Goal: Task Accomplishment & Management: Manage account settings

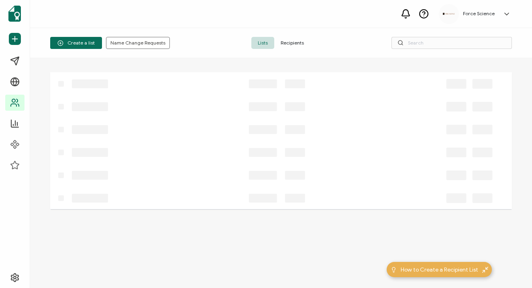
click at [187, 186] on div at bounding box center [273, 175] width 446 height 23
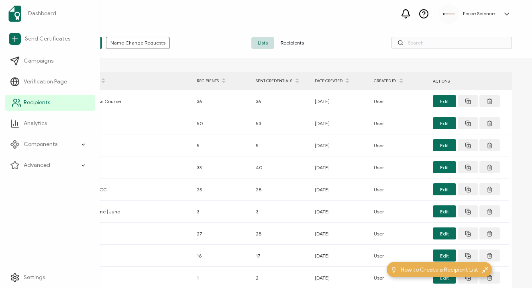
click at [13, 105] on icon at bounding box center [17, 103] width 10 height 10
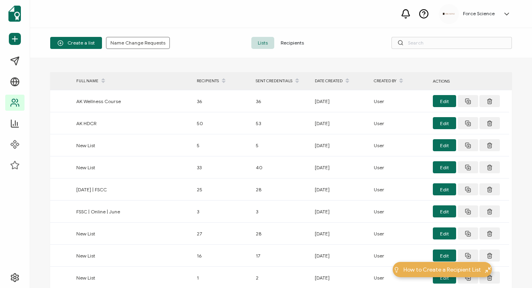
click at [295, 42] on span "Recipients" at bounding box center [292, 43] width 36 height 12
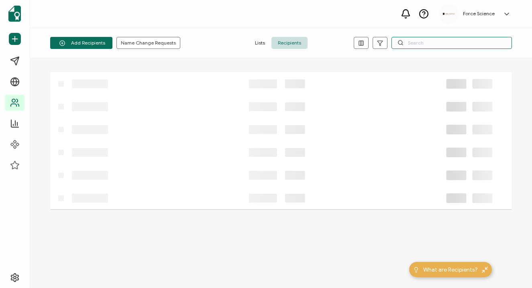
click at [435, 42] on input "text" at bounding box center [451, 43] width 120 height 12
paste input "[PERSON_NAME][EMAIL_ADDRESS][DOMAIN_NAME]"
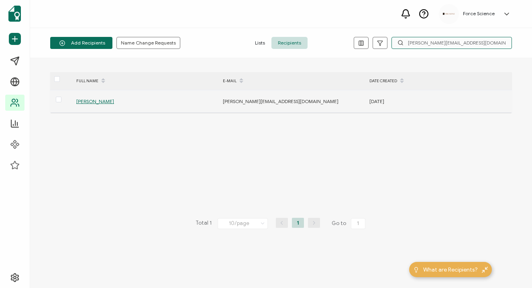
type input "[PERSON_NAME][EMAIL_ADDRESS][DOMAIN_NAME]"
click at [104, 102] on span "[PERSON_NAME]" at bounding box center [95, 101] width 38 height 6
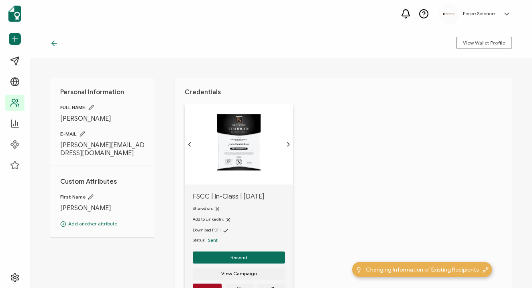
scroll to position [19, 0]
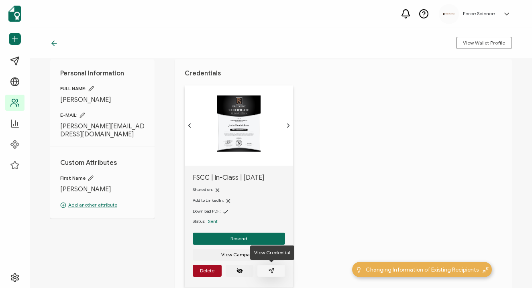
click at [265, 267] on button "button" at bounding box center [271, 271] width 28 height 12
